Goal: Task Accomplishment & Management: Complete application form

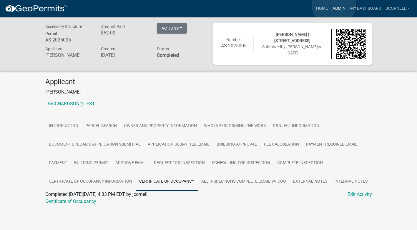
click at [334, 5] on link "Admin" at bounding box center [339, 8] width 18 height 11
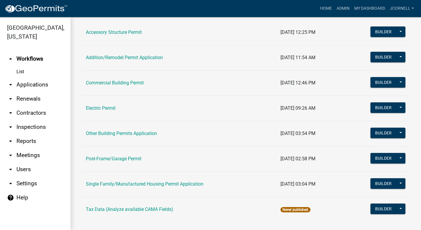
scroll to position [59, 0]
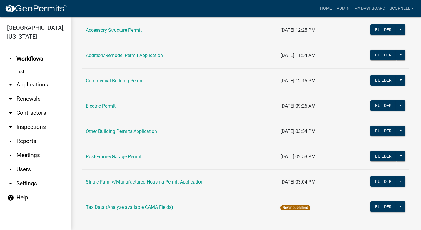
click at [99, 105] on link "Electric Permit" at bounding box center [101, 106] width 30 height 6
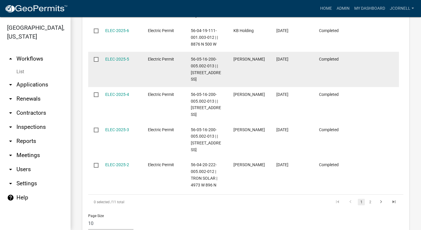
scroll to position [615, 0]
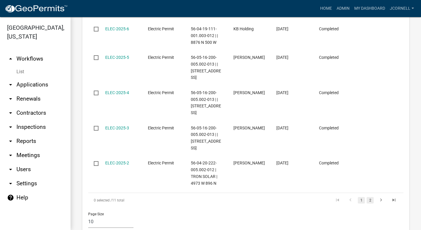
click at [367, 197] on link "2" at bounding box center [370, 200] width 7 height 6
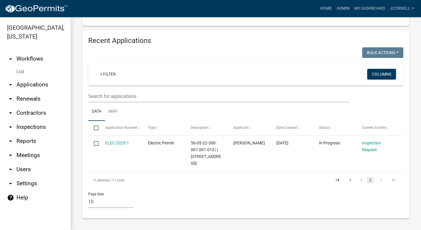
scroll to position [291, 0]
click at [358, 180] on link "1" at bounding box center [361, 180] width 7 height 6
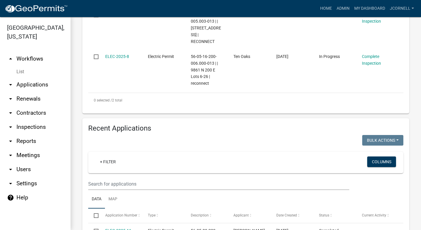
scroll to position [321, 0]
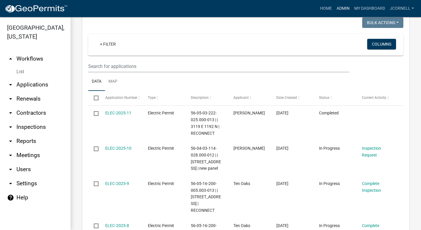
click at [345, 6] on link "Admin" at bounding box center [344, 8] width 18 height 11
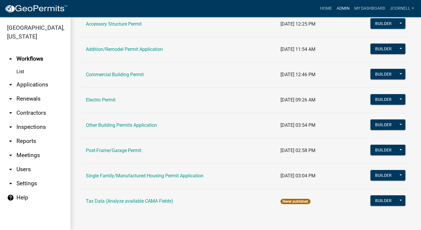
scroll to position [65, 0]
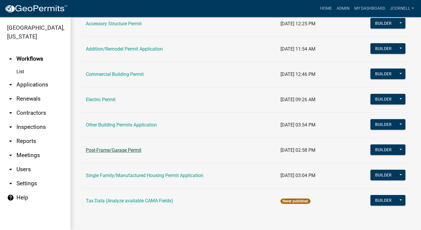
click at [119, 147] on link "Post-Frame/Garage Permit" at bounding box center [114, 150] width 56 height 6
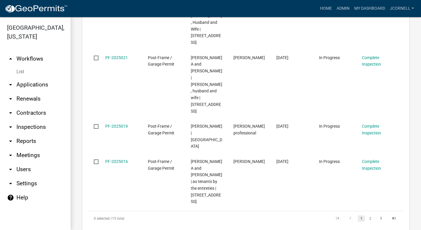
scroll to position [500, 0]
click at [368, 216] on link "2" at bounding box center [370, 219] width 7 height 6
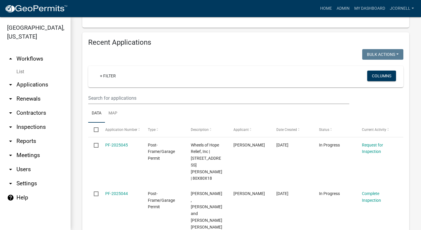
scroll to position [686, 0]
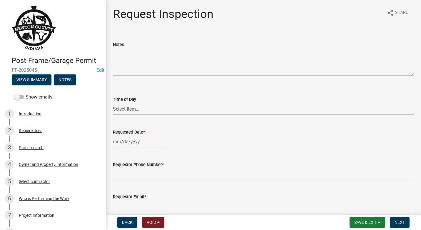
click at [148, 109] on select "Select Item... AM PM" at bounding box center [263, 109] width 301 height 12
click at [113, 103] on select "Select Item... AM PM" at bounding box center [263, 109] width 301 height 12
select select "8aacb760-3938-4776-aad4-75b78dc682eb"
click at [147, 142] on div at bounding box center [140, 142] width 54 height 12
select select "10"
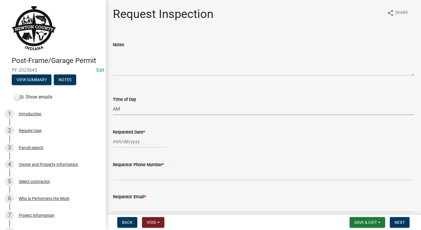
select select "2025"
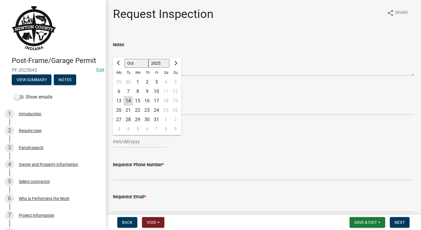
click at [149, 92] on div "9" at bounding box center [146, 91] width 9 height 9
type input "[DATE]"
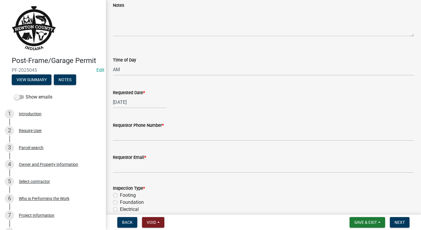
scroll to position [59, 0]
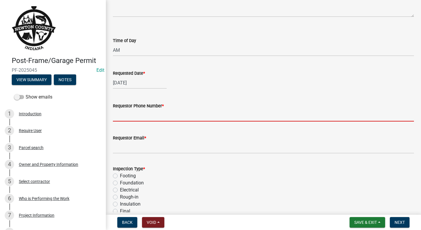
click at [145, 119] on input "Requestor Phone Number *" at bounding box center [263, 115] width 301 height 12
click at [157, 113] on input "Requestor Phone Number *" at bounding box center [263, 115] width 301 height 12
click at [135, 114] on input "Requestor Phone Number *" at bounding box center [263, 115] width 301 height 12
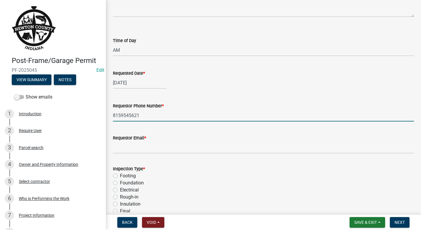
type input "8159545621"
click at [146, 150] on input "Requestor Email *" at bounding box center [263, 148] width 301 height 12
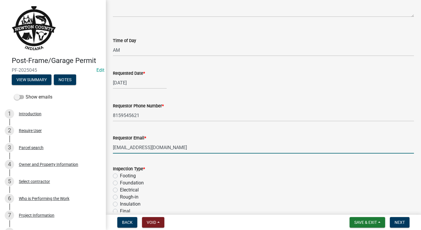
type input "[EMAIL_ADDRESS][DOMAIN_NAME]"
click at [179, 175] on div "Footing" at bounding box center [263, 175] width 301 height 7
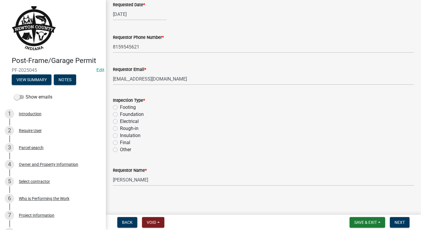
scroll to position [129, 0]
click at [120, 120] on label "Electrical" at bounding box center [129, 120] width 19 height 7
click at [120, 120] on input "Electrical" at bounding box center [122, 119] width 4 height 4
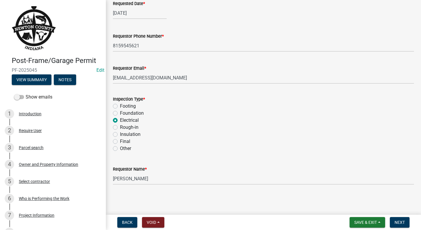
radio input "true"
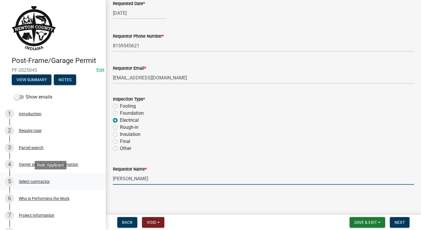
drag, startPoint x: 141, startPoint y: 180, endPoint x: 89, endPoint y: 182, distance: 51.8
click at [89, 182] on div "Post-Frame/Garage Permit PF-2025045 Edit View Summary Notes Show emails 1 Intro…" at bounding box center [210, 115] width 421 height 230
type input "[PERSON_NAME]"
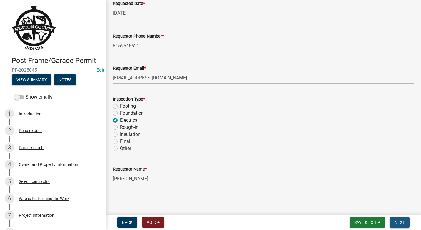
click at [398, 223] on span "Next" at bounding box center [400, 222] width 10 height 5
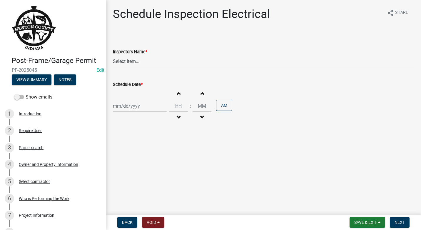
click at [188, 60] on select "Select Item... jcornell ([PERSON_NAME]) cvanderborg ([PERSON_NAME])" at bounding box center [263, 61] width 301 height 12
select select "ecc854ab-63d8-45dc-90da-232b9cdbb1ad"
click at [113, 55] on select "Select Item... jcornell ([PERSON_NAME]) cvanderborg ([PERSON_NAME])" at bounding box center [263, 61] width 301 height 12
click at [163, 105] on div at bounding box center [140, 106] width 54 height 12
select select "10"
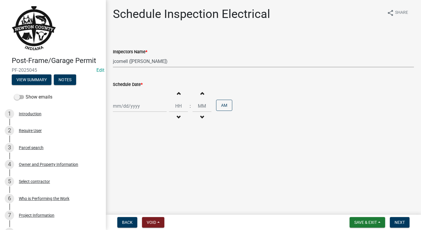
select select "2025"
click at [147, 147] on div "9" at bounding box center [146, 146] width 9 height 9
type input "[DATE]"
click at [177, 105] on input "Hours" at bounding box center [178, 106] width 19 height 12
click at [177, 95] on span "button" at bounding box center [178, 93] width 3 height 5
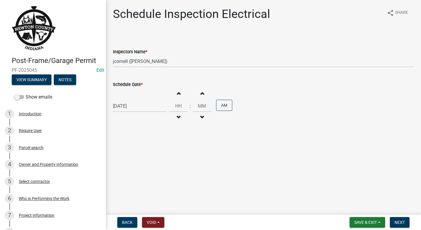
type input "01"
type input "00"
click at [177, 95] on span "button" at bounding box center [178, 93] width 3 height 5
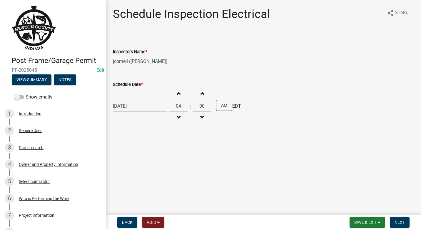
click at [177, 95] on span "button" at bounding box center [178, 93] width 3 height 5
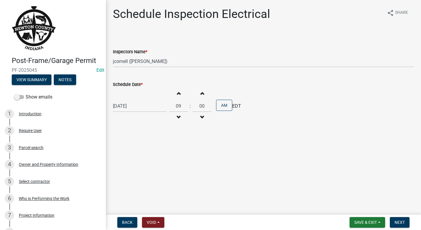
click at [177, 95] on span "button" at bounding box center [178, 93] width 3 height 5
type input "11"
click at [403, 225] on span "Next" at bounding box center [400, 222] width 10 height 5
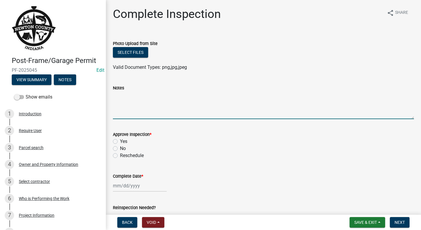
click at [129, 109] on textarea "Notes" at bounding box center [263, 106] width 301 height 28
click at [131, 109] on textarea "Notes" at bounding box center [263, 106] width 301 height 28
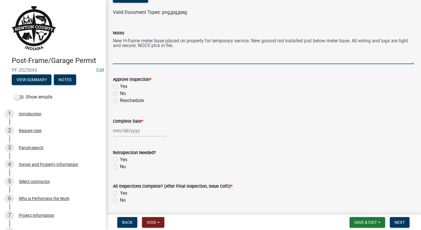
scroll to position [59, 0]
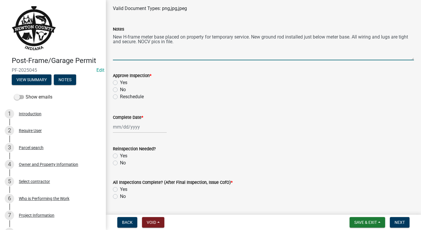
type textarea "New H-frame meter base placed on property for temporary service. New ground rod…"
click at [119, 83] on div "Yes" at bounding box center [263, 82] width 301 height 7
drag, startPoint x: 119, startPoint y: 83, endPoint x: 116, endPoint y: 79, distance: 5.2
click at [116, 79] on div "Yes" at bounding box center [263, 82] width 301 height 7
click at [120, 83] on label "Yes" at bounding box center [123, 82] width 7 height 7
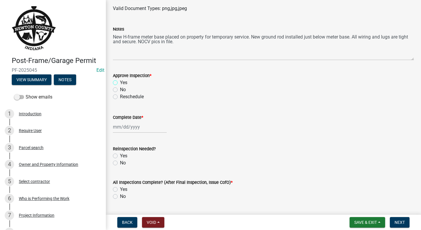
click at [120, 83] on input "Yes" at bounding box center [122, 81] width 4 height 4
radio input "true"
click at [147, 125] on div at bounding box center [140, 127] width 54 height 12
select select "10"
select select "2025"
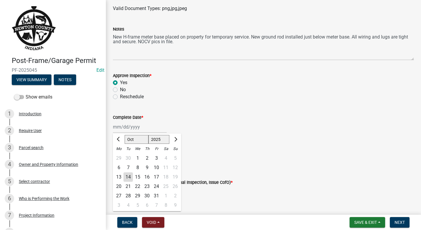
click at [147, 167] on div "9" at bounding box center [146, 167] width 9 height 9
type input "[DATE]"
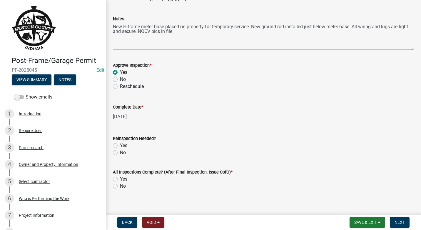
scroll to position [75, 0]
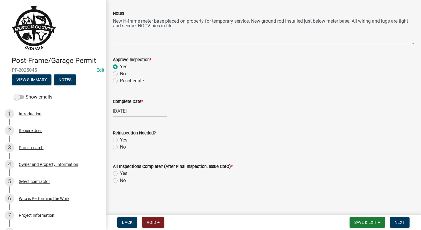
click at [120, 148] on label "No" at bounding box center [123, 147] width 6 height 7
click at [120, 147] on input "No" at bounding box center [122, 146] width 4 height 4
radio input "true"
click at [117, 177] on div "Yes" at bounding box center [263, 173] width 301 height 7
click at [120, 179] on label "No" at bounding box center [123, 180] width 6 height 7
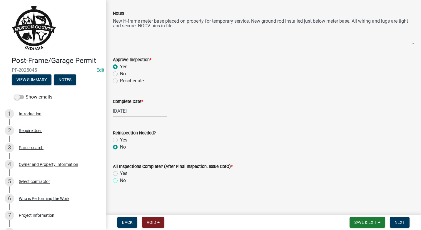
click at [120, 179] on input "No" at bounding box center [122, 179] width 4 height 4
radio input "true"
click at [366, 223] on span "Save & Exit" at bounding box center [366, 222] width 23 height 5
click at [361, 207] on button "Save & Exit" at bounding box center [361, 207] width 47 height 14
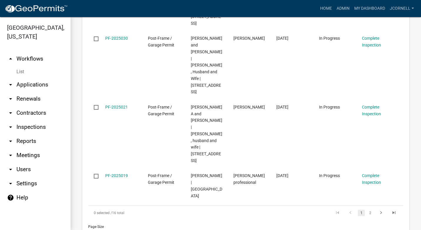
scroll to position [500, 0]
click at [369, 209] on link "2" at bounding box center [370, 212] width 7 height 6
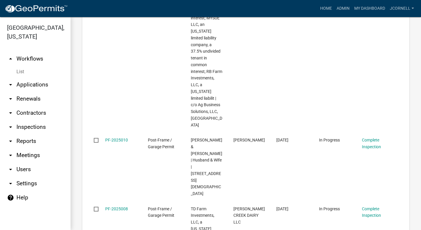
scroll to position [304, 0]
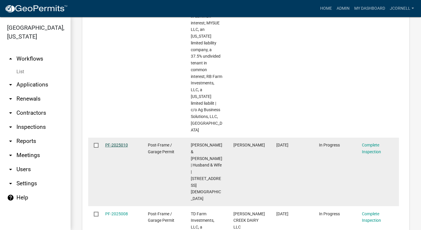
click at [113, 143] on link "PF-2025010" at bounding box center [116, 145] width 23 height 5
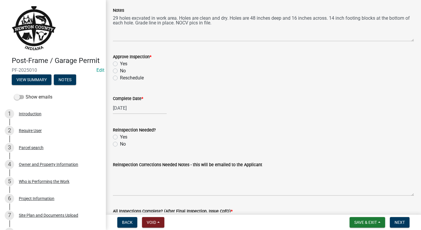
scroll to position [88, 0]
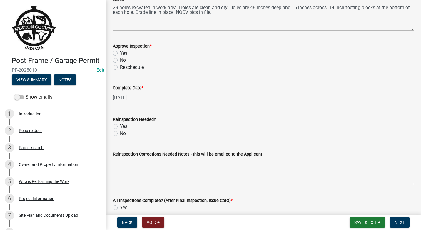
click at [120, 53] on label "Yes" at bounding box center [123, 53] width 7 height 7
click at [120, 53] on input "Yes" at bounding box center [122, 52] width 4 height 4
radio input "true"
click at [120, 134] on label "No" at bounding box center [123, 133] width 6 height 7
click at [120, 134] on input "No" at bounding box center [122, 132] width 4 height 4
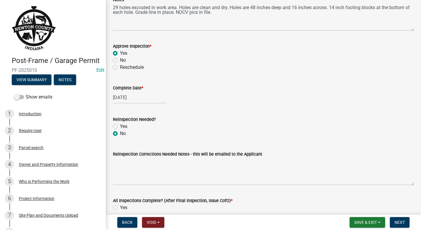
radio input "true"
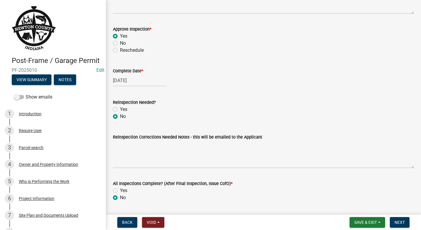
scroll to position [122, 0]
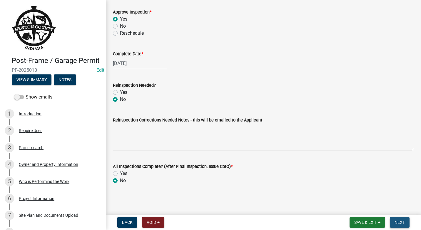
click at [407, 223] on button "Next" at bounding box center [400, 222] width 20 height 11
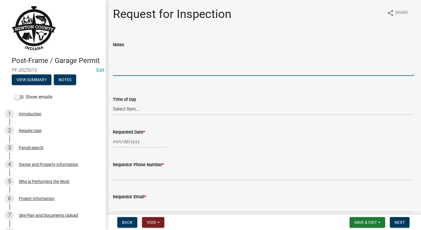
click at [132, 65] on textarea "Notes" at bounding box center [263, 62] width 301 height 28
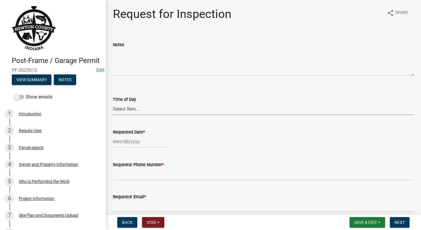
click at [148, 108] on select "Select Item... AM PM" at bounding box center [263, 109] width 301 height 12
click at [113, 103] on select "Select Item... AM PM" at bounding box center [263, 109] width 301 height 12
select select "8aacb760-3938-4776-aad4-75b78dc682eb"
click at [143, 142] on div at bounding box center [140, 142] width 54 height 12
select select "10"
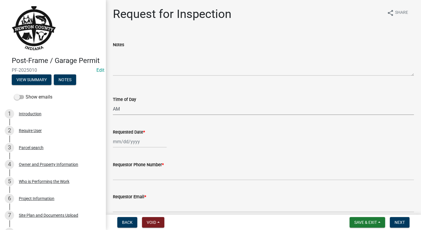
select select "2025"
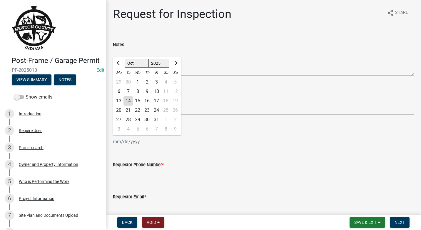
click at [146, 89] on div "9" at bounding box center [146, 91] width 9 height 9
type input "[DATE]"
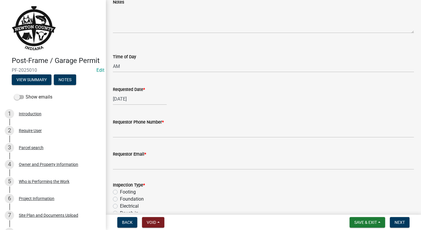
scroll to position [59, 0]
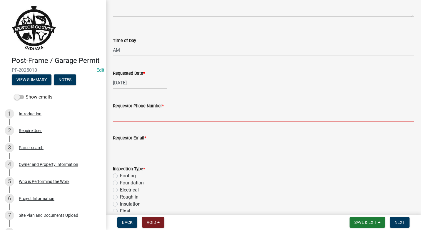
click at [139, 117] on input "Requestor Phone Number *" at bounding box center [263, 115] width 301 height 12
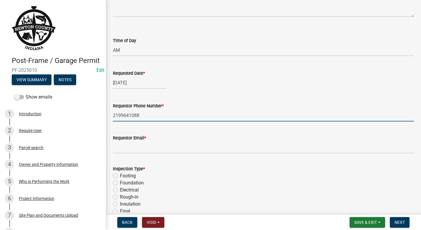
type input "2199641088"
click at [145, 146] on input "Requestor Email *" at bounding box center [263, 148] width 301 height 12
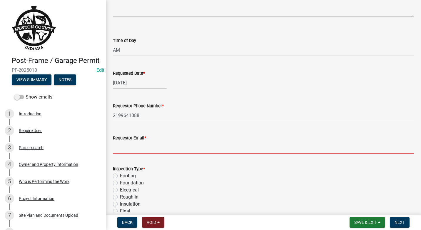
click at [154, 147] on input "Requestor Email *" at bounding box center [263, 148] width 301 height 12
type input "j"
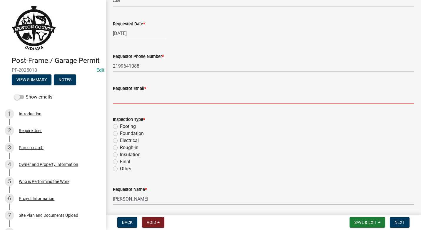
scroll to position [99, 0]
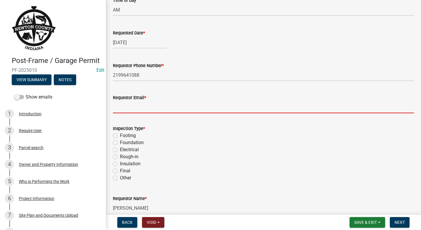
click at [160, 108] on input "Requestor Email *" at bounding box center [263, 107] width 301 height 12
click at [116, 142] on div "Inspection Type * Footing Foundation Electrical Rough-in Insulation Final Other" at bounding box center [263, 153] width 301 height 57
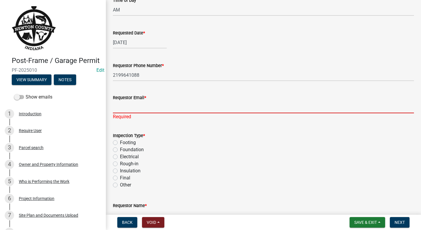
click at [145, 105] on input "Requestor Email *" at bounding box center [263, 107] width 301 height 12
type input "n"
click at [124, 224] on span "Back" at bounding box center [127, 222] width 11 height 5
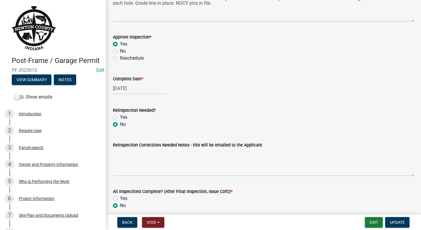
scroll to position [64, 0]
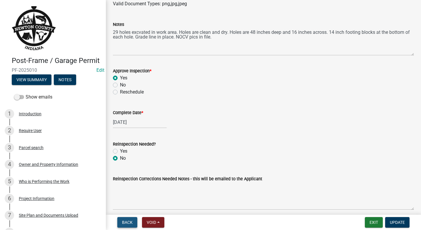
click at [125, 220] on button "Back" at bounding box center [127, 222] width 20 height 11
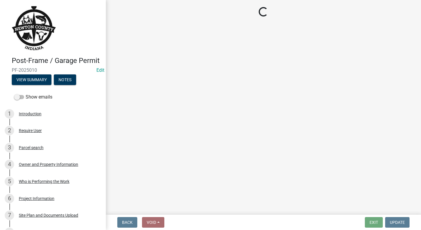
select select "ecc854ab-63d8-45dc-90da-232b9cdbb1ad"
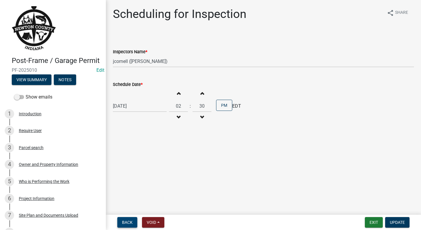
click at [130, 218] on button "Back" at bounding box center [127, 222] width 20 height 11
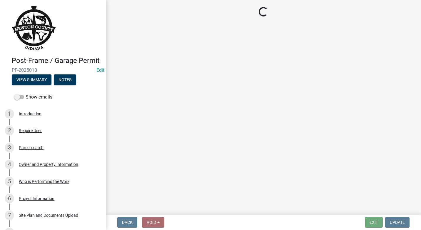
select select "09b124d7-43c3-4753-bff5-8bc664ad0283"
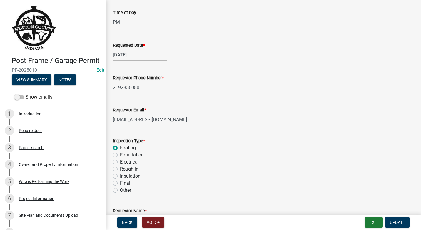
scroll to position [88, 0]
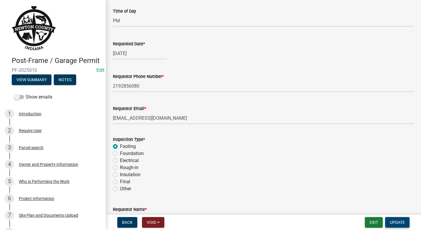
click at [397, 223] on span "Update" at bounding box center [397, 222] width 15 height 5
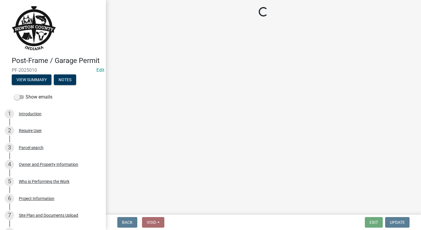
select select "8aacb760-3938-4776-aad4-75b78dc682eb"
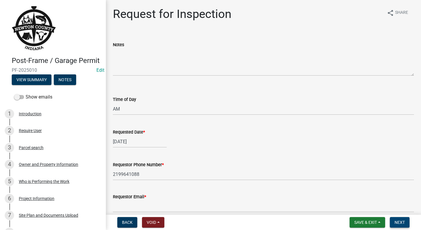
click at [398, 218] on button "Next" at bounding box center [400, 222] width 20 height 11
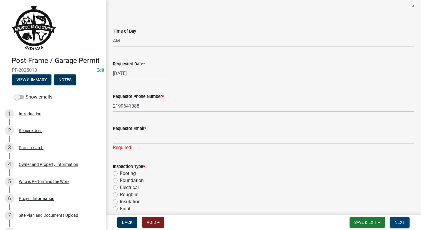
scroll to position [59, 0]
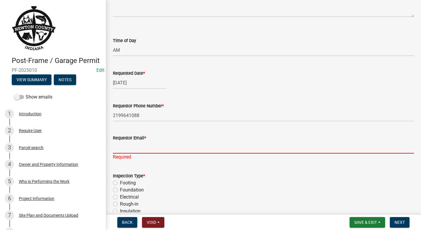
click at [129, 149] on input "Requestor Email *" at bounding box center [263, 148] width 301 height 12
type input "[EMAIL_ADDRESS][DOMAIN_NAME]"
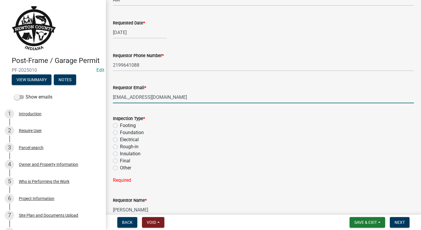
scroll to position [118, 0]
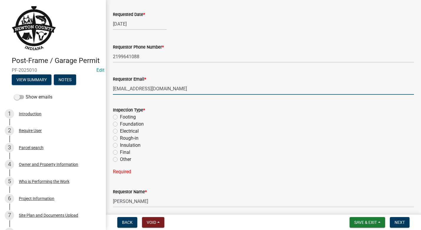
click at [120, 124] on label "Foundation" at bounding box center [132, 124] width 24 height 7
click at [120, 124] on input "Foundation" at bounding box center [122, 123] width 4 height 4
radio input "true"
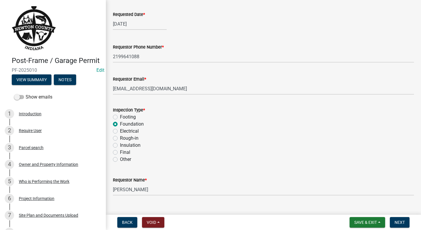
scroll to position [129, 0]
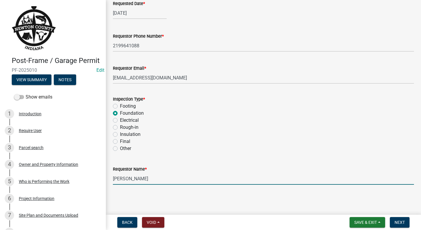
click at [146, 181] on input "[PERSON_NAME]" at bounding box center [263, 179] width 301 height 12
type input "J"
type input "[PERSON_NAME]"
click at [404, 221] on span "Next" at bounding box center [400, 222] width 10 height 5
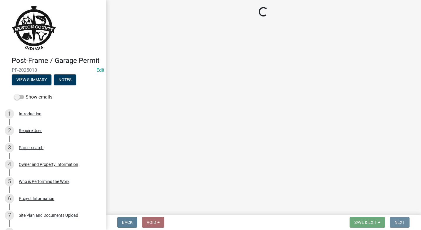
scroll to position [0, 0]
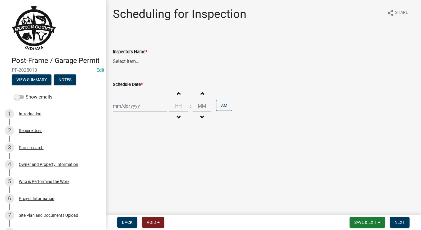
click at [150, 60] on select "Select Item... jcornell ([PERSON_NAME]) cvanderborg ([PERSON_NAME])" at bounding box center [263, 61] width 301 height 12
select select "ecc854ab-63d8-45dc-90da-232b9cdbb1ad"
click at [113, 55] on select "Select Item... jcornell ([PERSON_NAME]) cvanderborg ([PERSON_NAME])" at bounding box center [263, 61] width 301 height 12
click at [149, 104] on div at bounding box center [140, 106] width 54 height 12
select select "10"
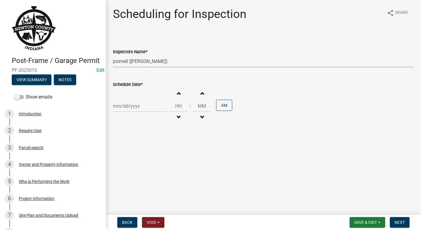
select select "2025"
click at [149, 143] on div "9" at bounding box center [146, 146] width 9 height 9
type input "[DATE]"
click at [177, 93] on span "button" at bounding box center [178, 93] width 3 height 5
type input "01"
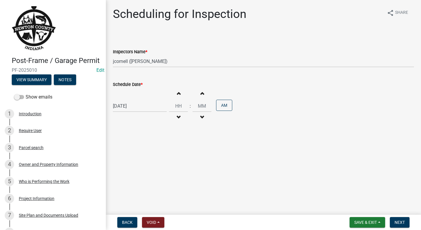
type input "00"
click at [177, 93] on span "button" at bounding box center [178, 93] width 3 height 5
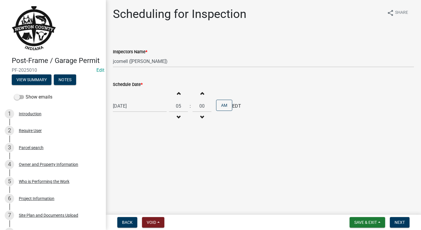
click at [177, 93] on span "button" at bounding box center [178, 93] width 3 height 5
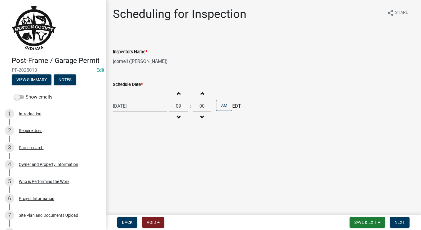
type input "10"
click at [197, 95] on button "Increment minutes" at bounding box center [202, 93] width 12 height 11
click at [197, 96] on button "Increment minutes" at bounding box center [202, 93] width 12 height 11
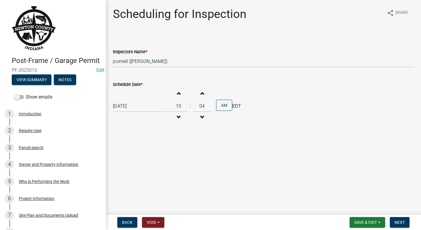
click at [197, 96] on button "Increment minutes" at bounding box center [202, 93] width 12 height 11
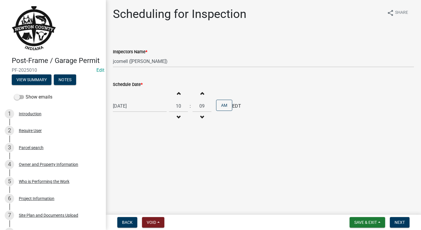
click at [197, 96] on button "Increment minutes" at bounding box center [202, 93] width 12 height 11
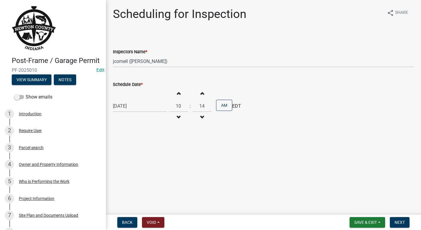
click at [197, 96] on button "Increment minutes" at bounding box center [202, 93] width 12 height 11
type input "15"
click at [401, 225] on span "Next" at bounding box center [400, 222] width 10 height 5
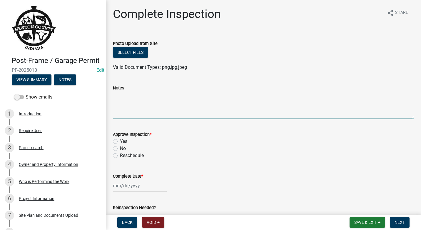
click at [130, 103] on textarea "Notes" at bounding box center [263, 106] width 301 height 28
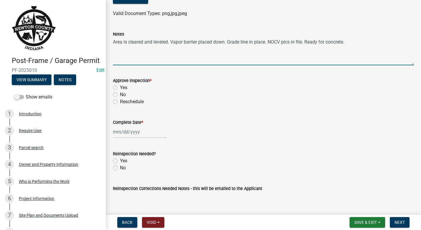
scroll to position [59, 0]
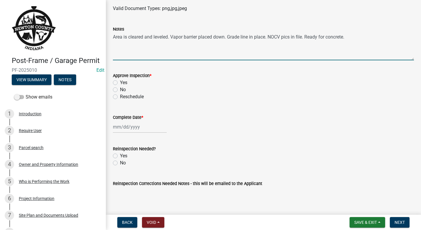
type textarea "Area is cleared and leveled. Vapor barrier placed down. Grade line in place. NO…"
click at [120, 83] on label "Yes" at bounding box center [123, 82] width 7 height 7
click at [120, 83] on input "Yes" at bounding box center [122, 81] width 4 height 4
radio input "true"
select select "10"
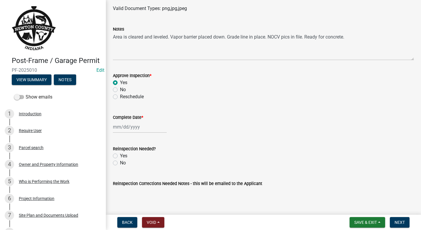
select select "2025"
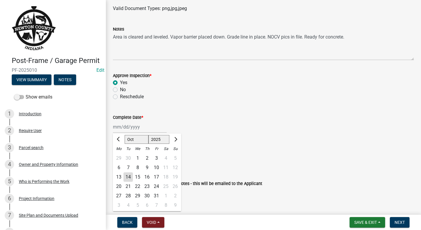
click at [149, 128] on div "[PERSON_NAME] Feb Mar Apr [PERSON_NAME][DATE] Oct Nov [DATE] 1526 1527 1528 152…" at bounding box center [140, 127] width 54 height 12
click at [148, 167] on div "9" at bounding box center [146, 167] width 9 height 9
type input "[DATE]"
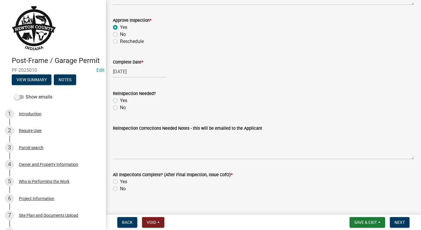
scroll to position [118, 0]
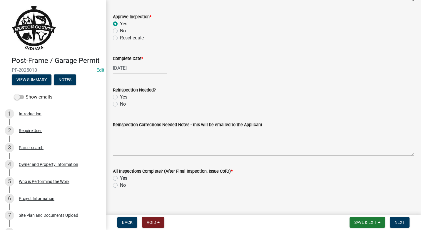
click at [120, 103] on label "No" at bounding box center [123, 104] width 6 height 7
click at [120, 103] on input "No" at bounding box center [122, 103] width 4 height 4
radio input "true"
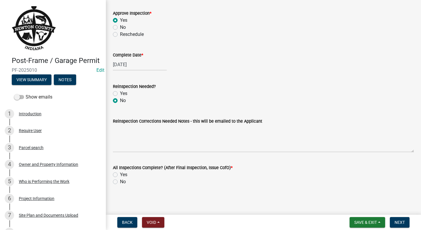
scroll to position [122, 0]
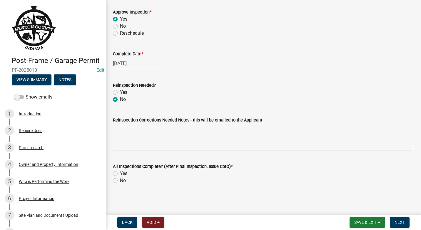
click at [120, 181] on label "No" at bounding box center [123, 180] width 6 height 7
click at [120, 181] on input "No" at bounding box center [122, 179] width 4 height 4
radio input "true"
click at [356, 222] on span "Save & Exit" at bounding box center [366, 222] width 23 height 5
click at [359, 205] on button "Save & Exit" at bounding box center [361, 207] width 47 height 14
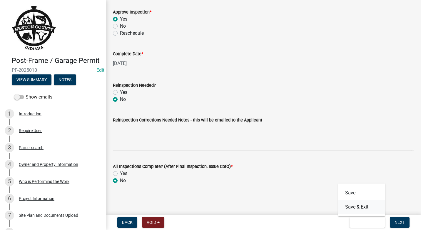
scroll to position [0, 0]
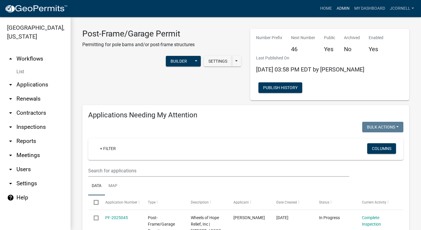
click at [342, 7] on link "Admin" at bounding box center [344, 8] width 18 height 11
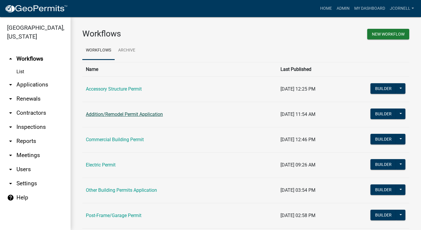
click at [138, 114] on link "Addition/Remodel Permit Application" at bounding box center [124, 115] width 77 height 6
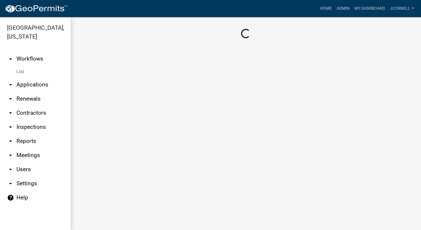
click at [138, 114] on main "Loading..." at bounding box center [246, 123] width 351 height 213
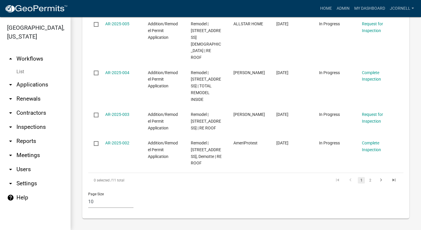
scroll to position [684, 0]
click at [368, 181] on link "2" at bounding box center [370, 180] width 7 height 6
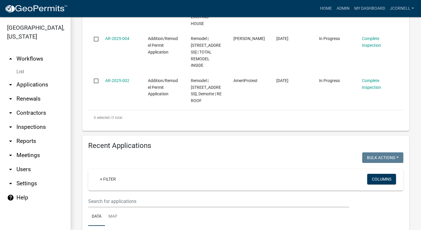
scroll to position [340, 0]
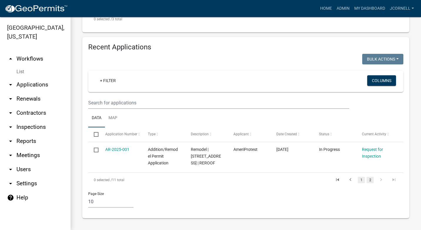
click at [358, 179] on link "1" at bounding box center [361, 180] width 7 height 6
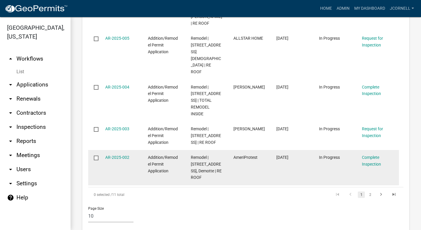
scroll to position [487, 0]
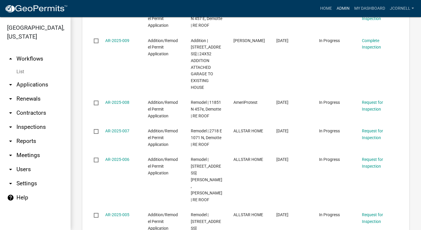
click at [348, 8] on link "Admin" at bounding box center [344, 8] width 18 height 11
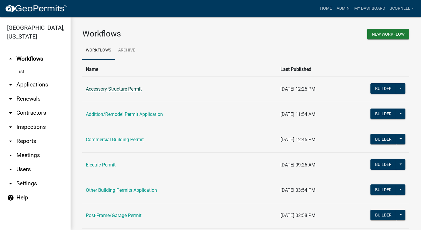
click at [132, 90] on link "Accessory Structure Permit" at bounding box center [114, 89] width 56 height 6
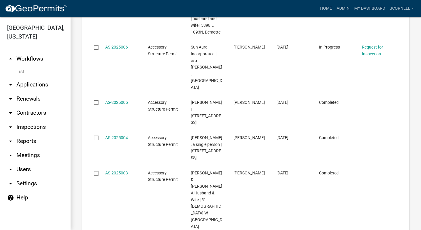
scroll to position [617, 0]
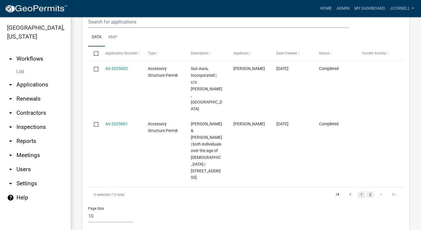
click at [358, 192] on link "1" at bounding box center [361, 195] width 7 height 6
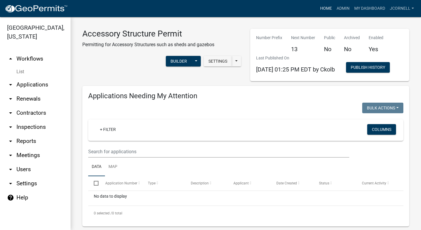
click at [326, 9] on link "Home" at bounding box center [326, 8] width 16 height 11
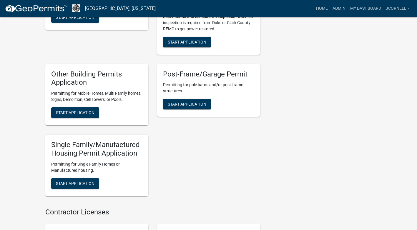
scroll to position [177, 0]
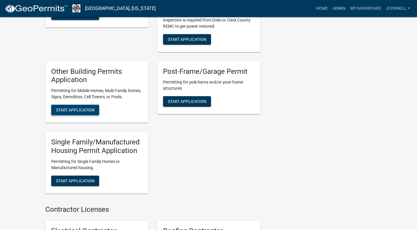
click at [89, 111] on span "Start Application" at bounding box center [75, 110] width 39 height 5
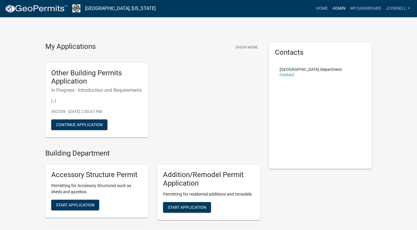
click at [338, 9] on link "Admin" at bounding box center [339, 8] width 18 height 11
